Goal: Information Seeking & Learning: Learn about a topic

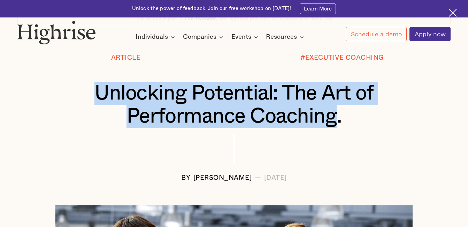
scroll to position [60, 0]
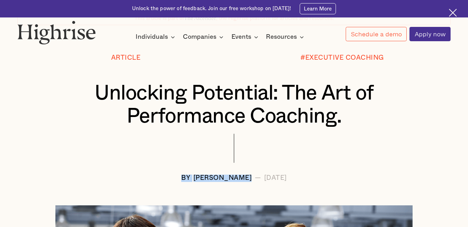
drag, startPoint x: 157, startPoint y: 180, endPoint x: 229, endPoint y: 179, distance: 72.2
click at [229, 179] on div "BY [PERSON_NAME] — [DATE]" at bounding box center [233, 177] width 433 height 7
copy div "BY [PERSON_NAME]"
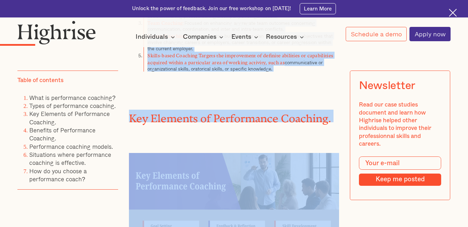
scroll to position [923, 0]
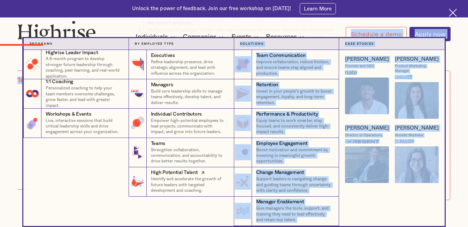
drag, startPoint x: 129, startPoint y: 126, endPoint x: 223, endPoint y: 190, distance: 113.4
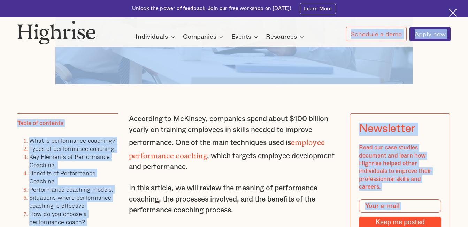
scroll to position [400, 0]
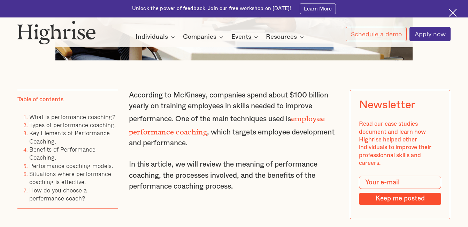
click at [228, 118] on p "According to McKinsey, companies spend about $100 billion yearly on training em…" at bounding box center [234, 119] width 210 height 59
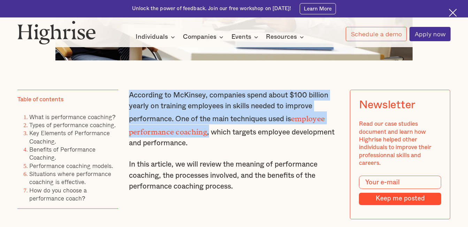
drag, startPoint x: 130, startPoint y: 100, endPoint x: 209, endPoint y: 129, distance: 84.1
click at [209, 129] on p "According to McKinsey, companies spend about $100 billion yearly on training em…" at bounding box center [234, 119] width 210 height 59
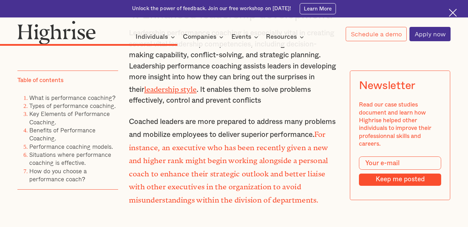
scroll to position [2423, 0]
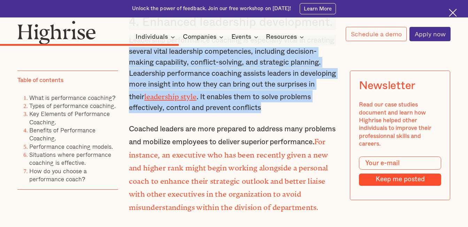
click at [309, 113] on p "Leadership performance coaching is especially vital in creating several vital l…" at bounding box center [234, 74] width 210 height 78
copy div "Loremipsu do SiTametc, adipiscin elits doeiu $809 tempori utlabo et dolorema al…"
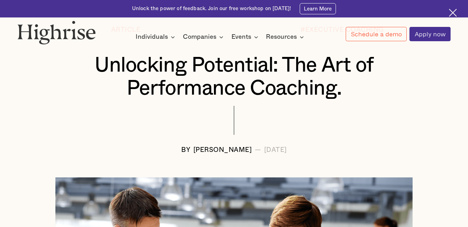
scroll to position [86, 0]
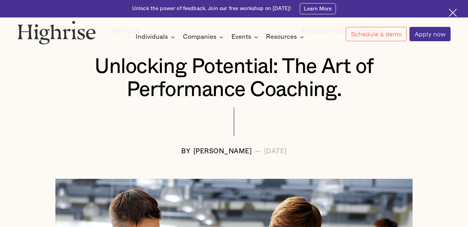
click at [168, 153] on div "BY [PERSON_NAME] — [DATE]" at bounding box center [233, 151] width 433 height 7
drag, startPoint x: 169, startPoint y: 152, endPoint x: 231, endPoint y: 151, distance: 62.1
click at [231, 151] on div "BY [PERSON_NAME] — [DATE]" at bounding box center [233, 151] width 433 height 7
copy div "[PERSON_NAME]"
